Goal: Task Accomplishment & Management: Use online tool/utility

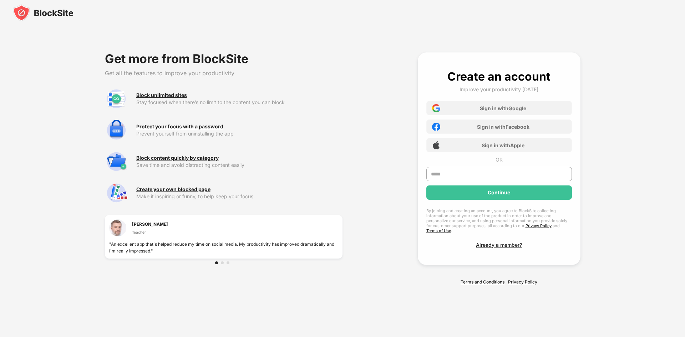
click at [15, 16] on img at bounding box center [43, 12] width 61 height 17
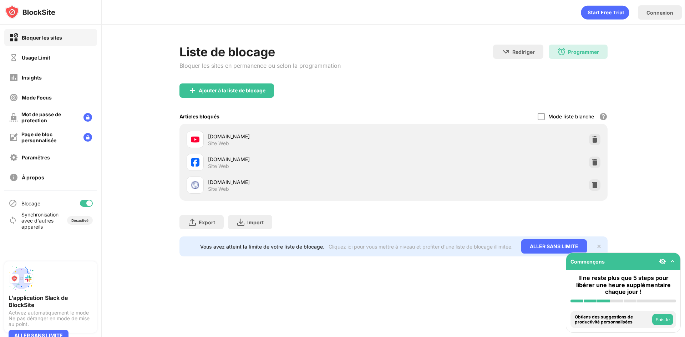
click at [584, 180] on div "[DOMAIN_NAME] Site Web" at bounding box center [393, 185] width 419 height 23
click at [591, 182] on img at bounding box center [594, 184] width 7 height 7
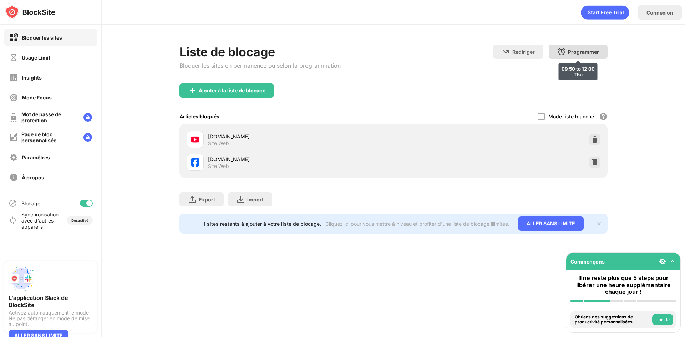
click at [582, 49] on div "Programmer" at bounding box center [583, 52] width 31 height 6
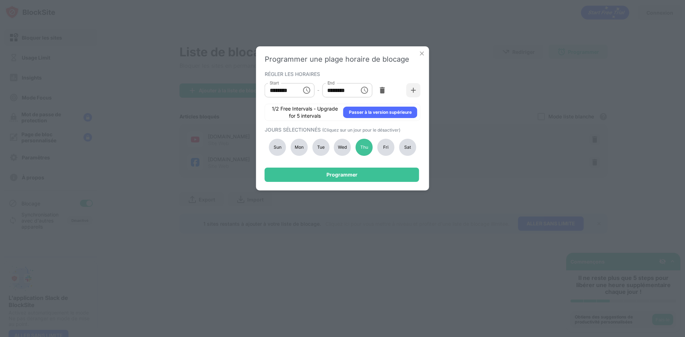
click at [409, 145] on div "Sat" at bounding box center [407, 147] width 17 height 17
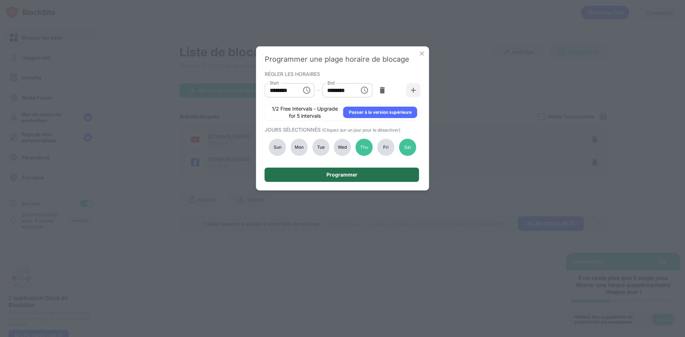
click at [380, 174] on div "Programmer" at bounding box center [342, 175] width 154 height 14
